Goal: Task Accomplishment & Management: Manage account settings

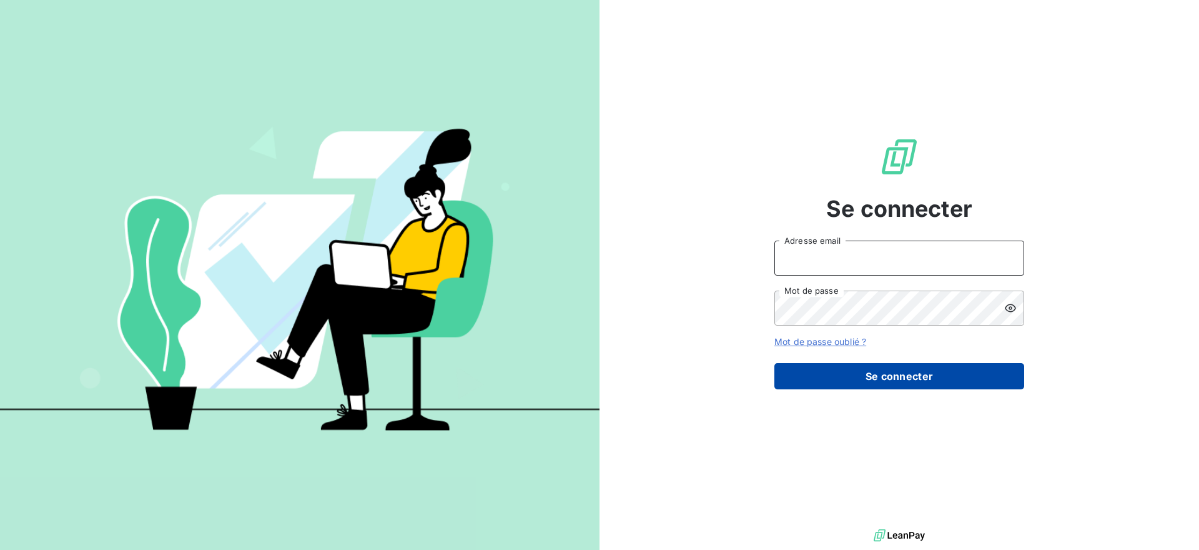
type input "[EMAIL_ADDRESS][DOMAIN_NAME]"
click at [838, 382] on button "Se connecter" at bounding box center [900, 376] width 250 height 26
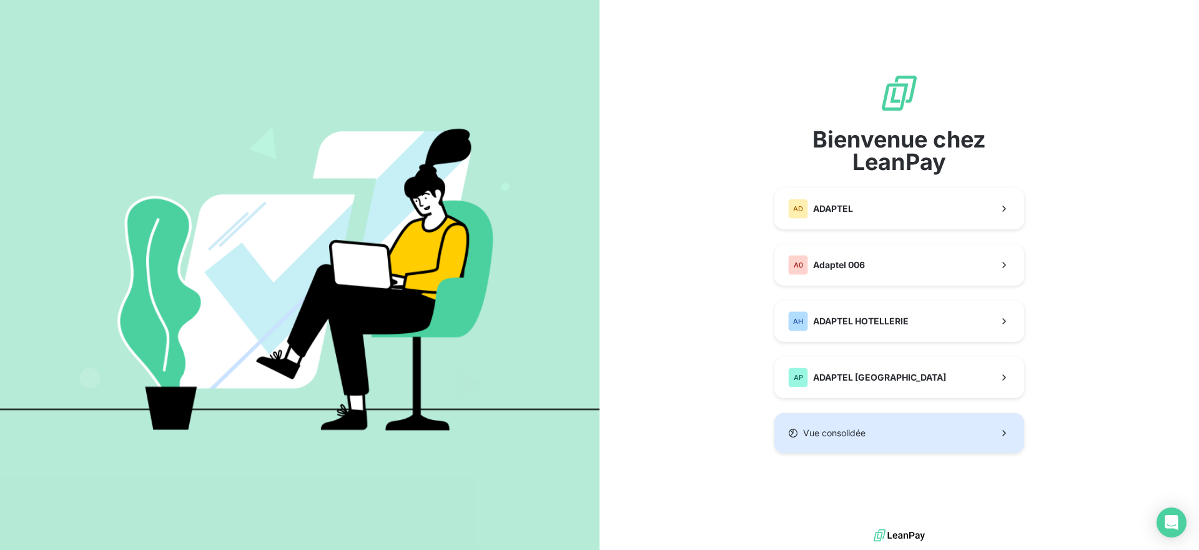
click at [837, 438] on span "Vue consolidée" at bounding box center [834, 433] width 62 height 12
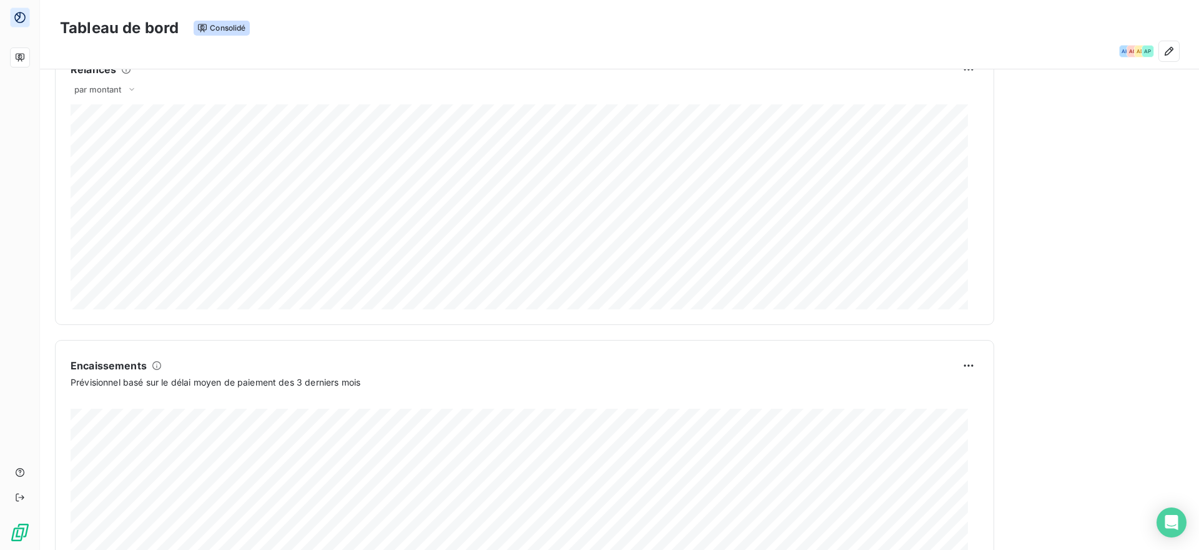
scroll to position [654, 0]
